Goal: Information Seeking & Learning: Learn about a topic

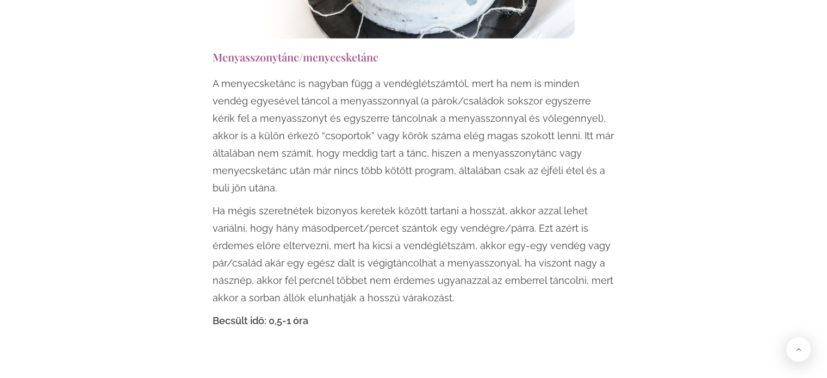
scroll to position [7016, 0]
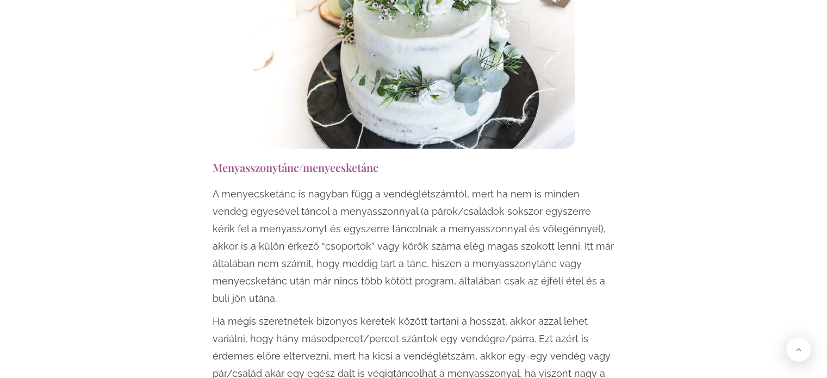
click at [442, 185] on p "A menyecsketánc is nagyban függ a vendéglétszámtól, mert ha nem is minden vendé…" at bounding box center [414, 246] width 402 height 122
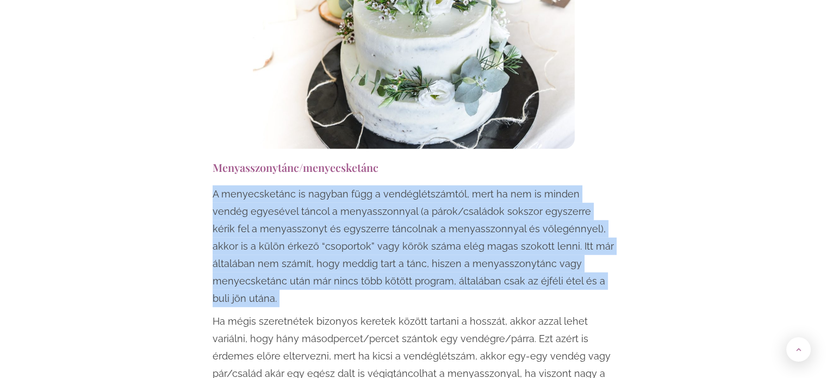
drag, startPoint x: 442, startPoint y: 88, endPoint x: 435, endPoint y: 126, distance: 38.3
click at [435, 185] on p "A menyecsketánc is nagyban függ a vendéglétszámtól, mert ha nem is minden vendé…" at bounding box center [414, 246] width 402 height 122
click at [433, 185] on p "A menyecsketánc is nagyban függ a vendéglétszámtól, mert ha nem is minden vendé…" at bounding box center [414, 246] width 402 height 122
click at [416, 185] on p "A menyecsketánc is nagyban függ a vendéglétszámtól, mert ha nem is minden vendé…" at bounding box center [414, 246] width 402 height 122
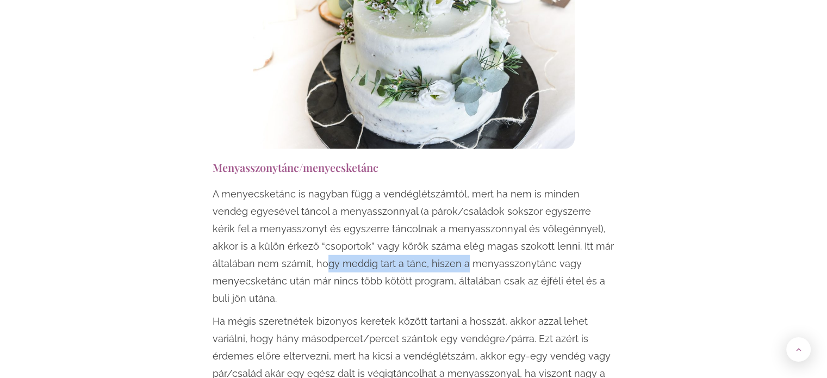
drag, startPoint x: 280, startPoint y: 158, endPoint x: 417, endPoint y: 158, distance: 137.6
click at [417, 185] on p "A menyecsketánc is nagyban függ a vendéglétszámtól, mert ha nem is minden vendé…" at bounding box center [414, 246] width 402 height 122
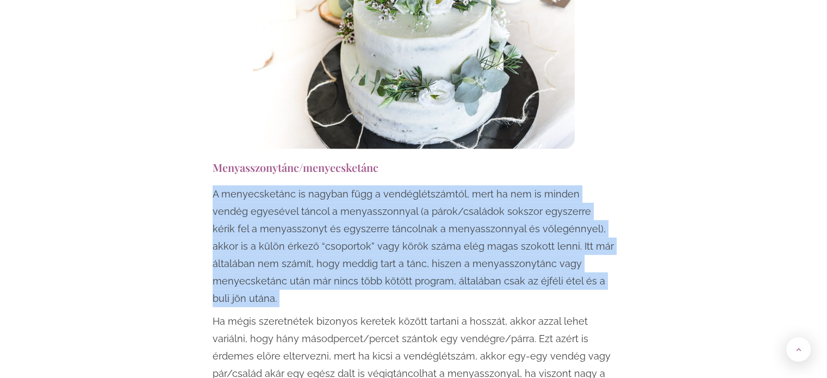
click at [417, 185] on p "A menyecsketánc is nagyban függ a vendéglétszámtól, mert ha nem is minden vendé…" at bounding box center [414, 246] width 402 height 122
click at [418, 185] on p "A menyecsketánc is nagyban függ a vendéglétszámtól, mert ha nem is minden vendé…" at bounding box center [414, 246] width 402 height 122
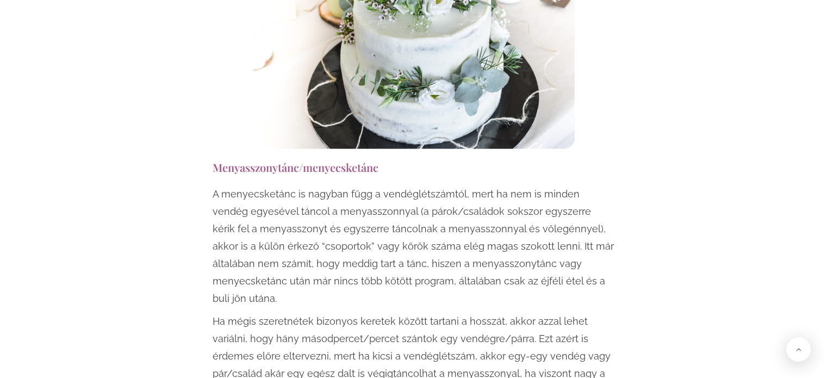
click at [349, 313] on p "Ha mégis szeretnétek bizonyos keretek között tartani a hosszát, akkor azzal leh…" at bounding box center [414, 365] width 402 height 104
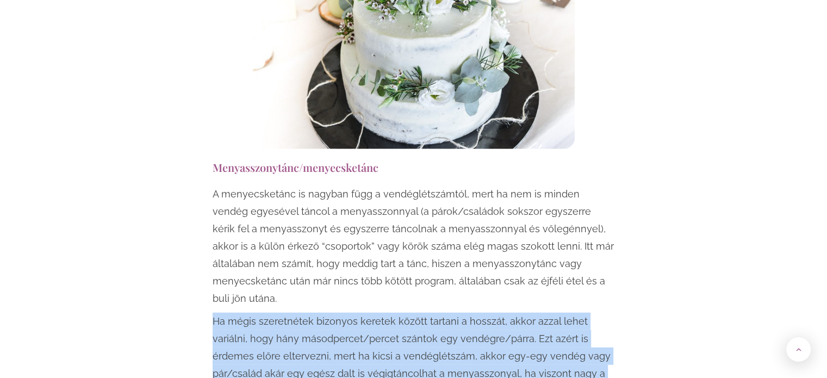
click at [349, 313] on p "Ha mégis szeretnétek bizonyos keretek között tartani a hosszát, akkor azzal leh…" at bounding box center [414, 365] width 402 height 104
click at [374, 313] on p "Ha mégis szeretnétek bizonyos keretek között tartani a hosszát, akkor azzal leh…" at bounding box center [414, 365] width 402 height 104
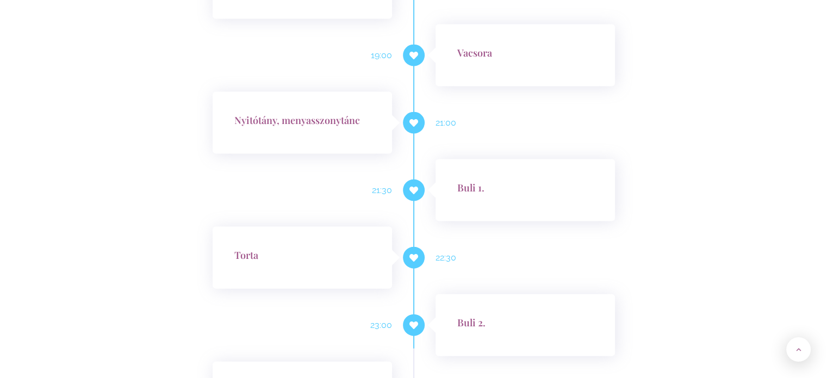
scroll to position [10606, 0]
